Goal: Information Seeking & Learning: Learn about a topic

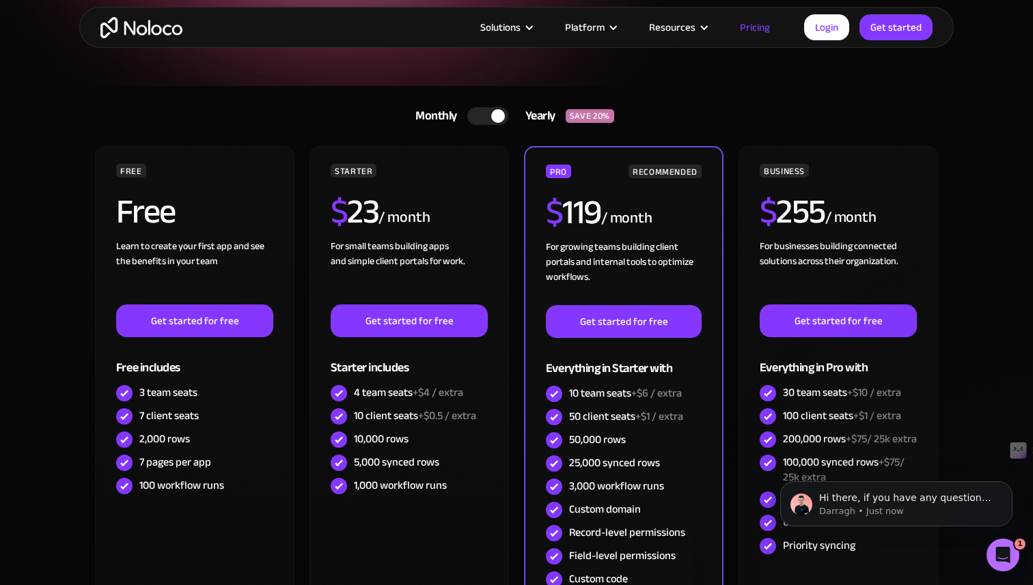
click at [483, 117] on div at bounding box center [487, 116] width 41 height 18
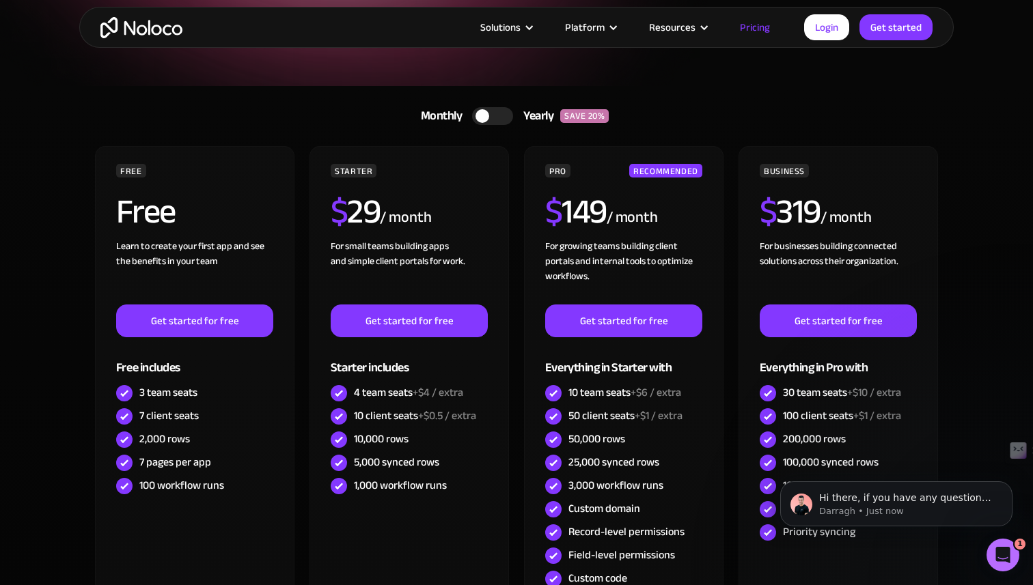
click at [494, 115] on div at bounding box center [492, 116] width 41 height 18
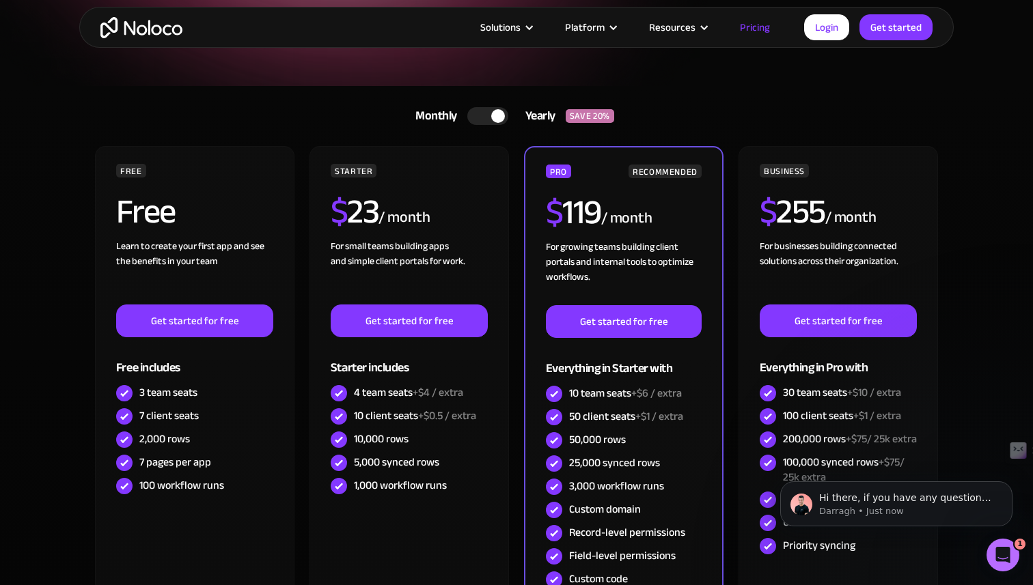
click at [481, 115] on div at bounding box center [487, 116] width 41 height 18
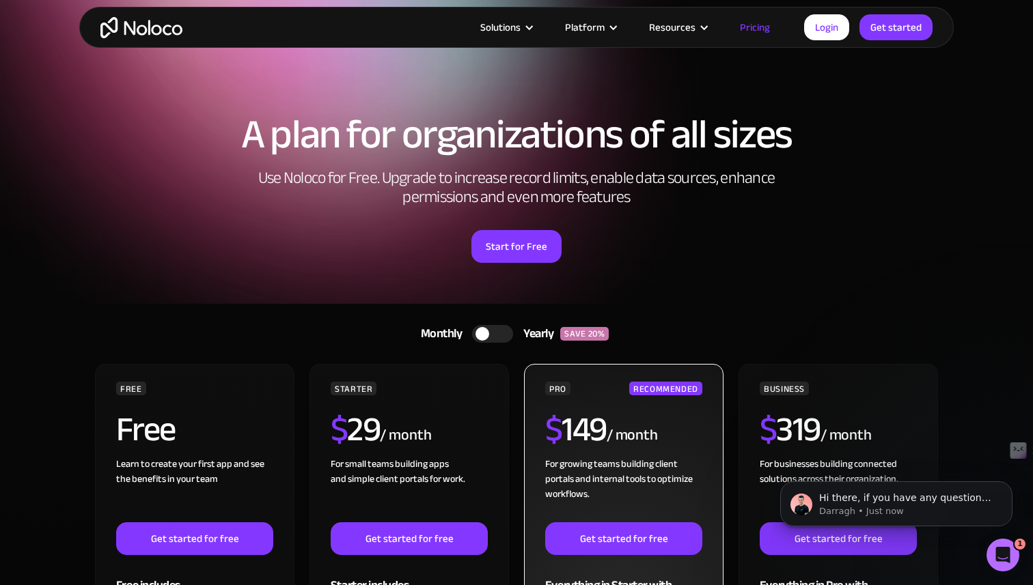
scroll to position [1, 0]
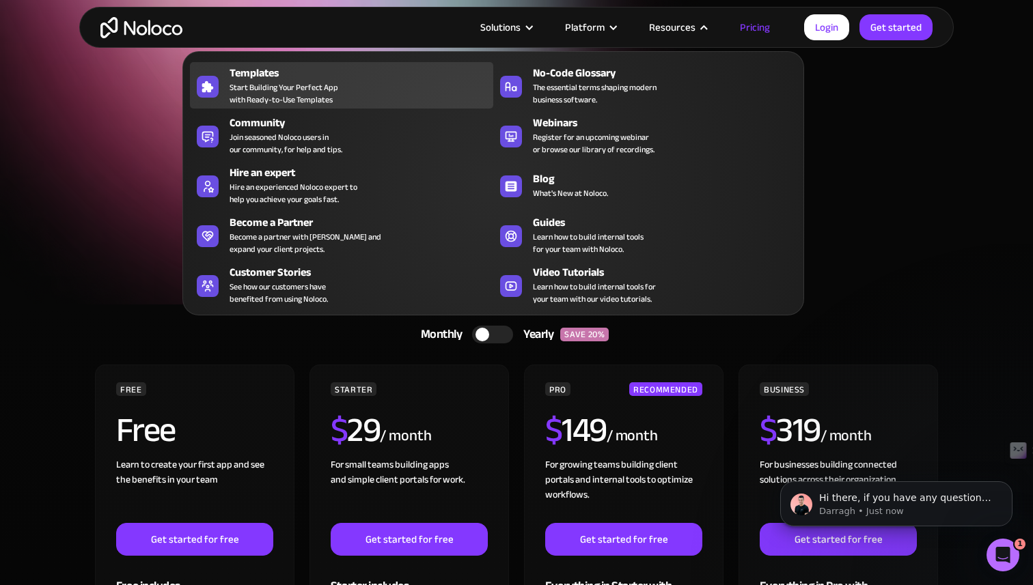
click at [212, 96] on div at bounding box center [208, 87] width 22 height 22
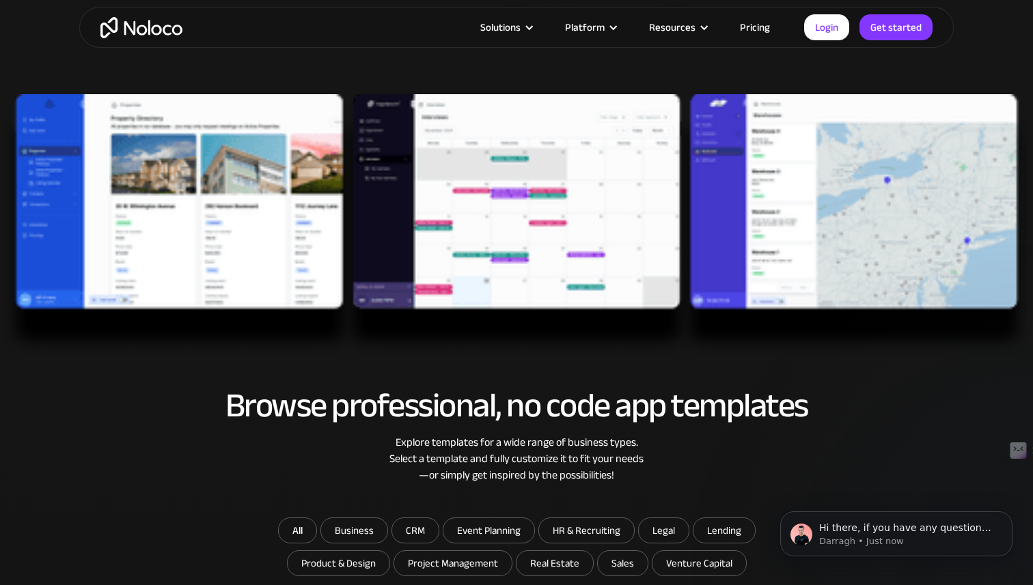
scroll to position [437, 0]
